Goal: Check status: Check status

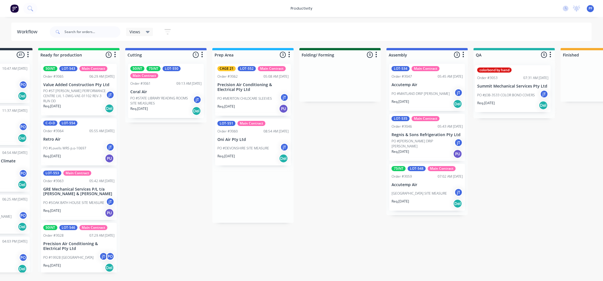
scroll to position [0, 72]
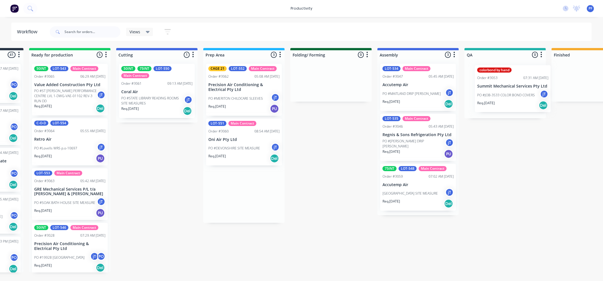
drag, startPoint x: 320, startPoint y: 93, endPoint x: 520, endPoint y: 95, distance: 200.8
click at [520, 95] on div "Submitted 41 Order #240 10:47 AM 24/09/24 Retro Air PO #Freshwater Apts PO Req.…" at bounding box center [478, 160] width 1107 height 225
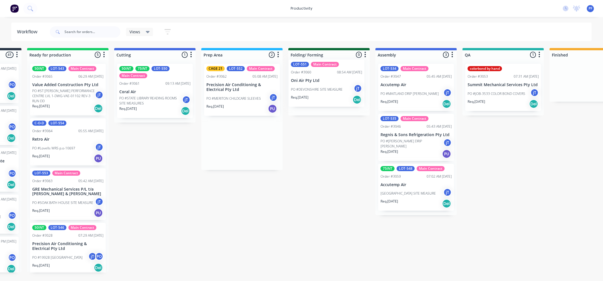
drag, startPoint x: 233, startPoint y: 156, endPoint x: 320, endPoint y: 92, distance: 107.3
click at [320, 93] on div "Submitted 41 Order #240 10:47 AM 24/09/24 Retro Air PO #Freshwater Apts PO Req.…" at bounding box center [477, 160] width 1107 height 225
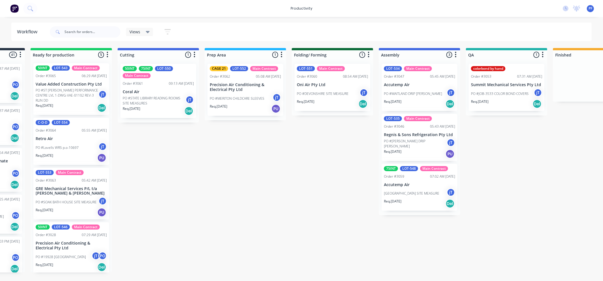
scroll to position [0, 0]
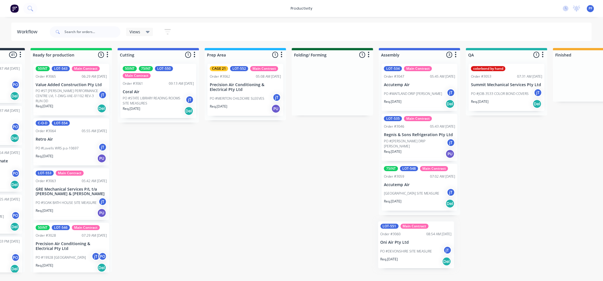
drag, startPoint x: 324, startPoint y: 85, endPoint x: 408, endPoint y: 245, distance: 180.3
click at [408, 245] on div "Submitted 41 Order #240 10:47 AM 24/09/24 Retro Air PO #Freshwater Apts PO Req.…" at bounding box center [480, 160] width 1107 height 225
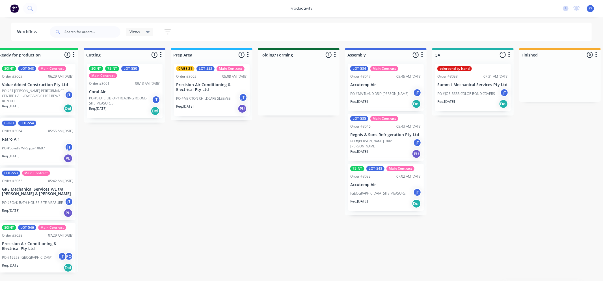
scroll to position [0, 131]
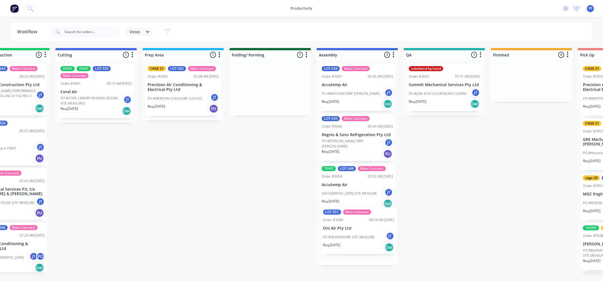
drag, startPoint x: 321, startPoint y: 74, endPoint x: 350, endPoint y: 219, distance: 148.2
click at [350, 219] on div "Submitted 41 Order #240 10:47 AM 24/09/24 Retro Air PO #Freshwater Apts PO Req.…" at bounding box center [418, 160] width 1107 height 225
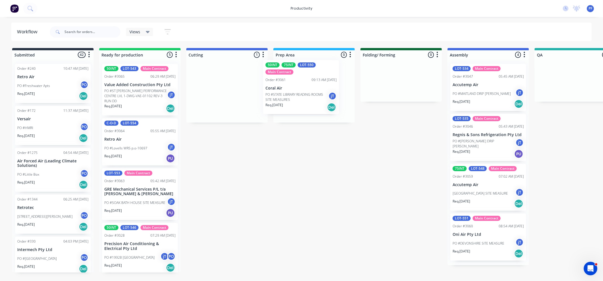
drag, startPoint x: 215, startPoint y: 91, endPoint x: 292, endPoint y: 89, distance: 77.2
click at [292, 89] on div "Submitted 42 Order #240 10:47 AM 24/09/24 Retro Air PO #Freshwater Apts PO Req.…" at bounding box center [549, 160] width 1107 height 225
